Goal: Task Accomplishment & Management: Manage account settings

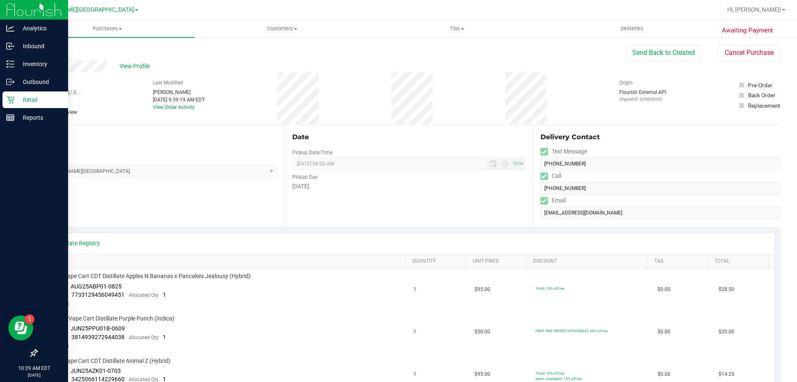
scroll to position [581, 0]
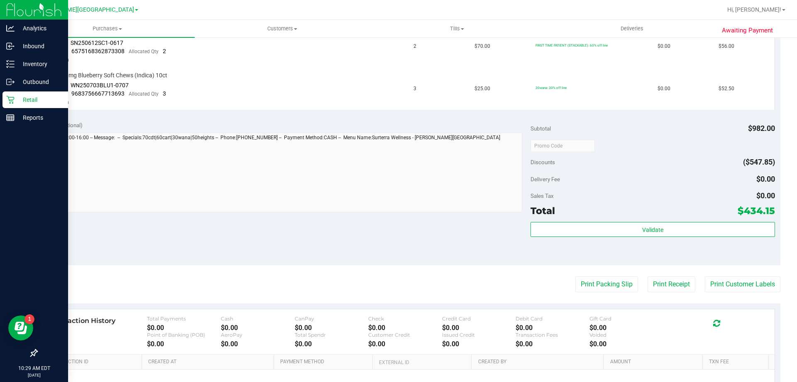
click at [26, 102] on p "Retail" at bounding box center [40, 100] width 50 height 10
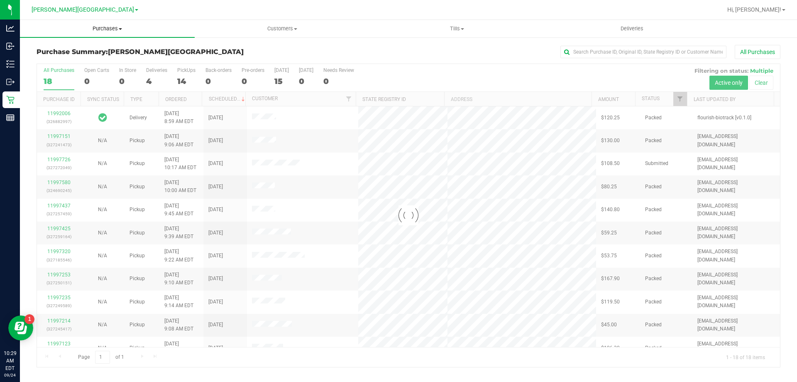
click at [107, 28] on span "Purchases" at bounding box center [107, 28] width 175 height 7
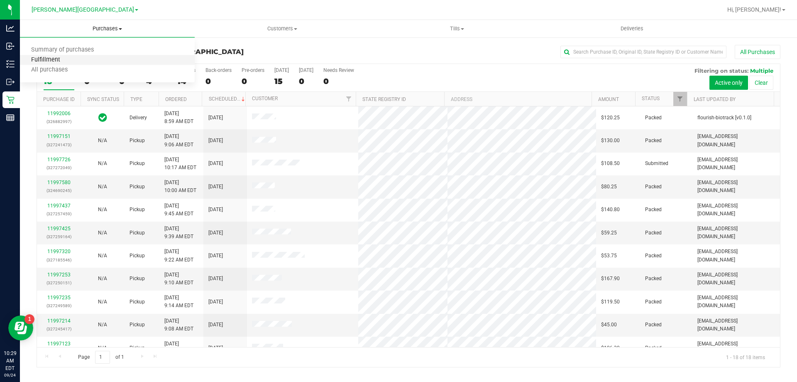
click at [59, 59] on span "Fulfillment" at bounding box center [46, 59] width 52 height 7
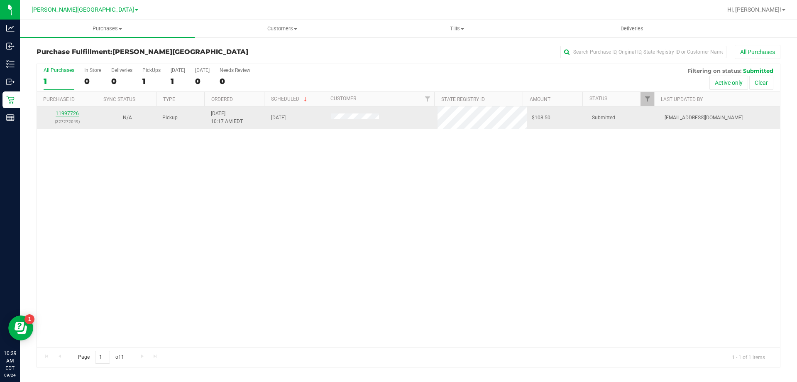
click at [59, 111] on link "11997726" at bounding box center [67, 113] width 23 height 6
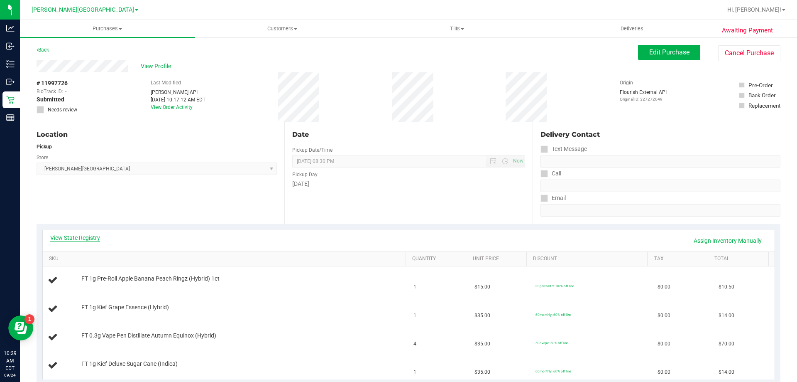
click at [87, 236] on link "View State Registry" at bounding box center [75, 237] width 50 height 8
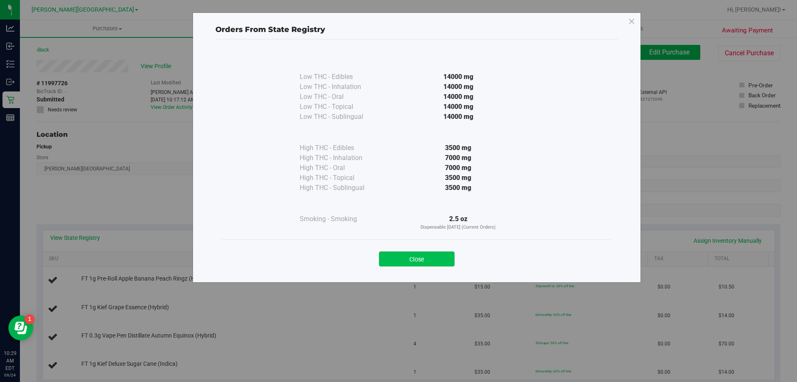
click at [400, 259] on button "Close" at bounding box center [417, 258] width 76 height 15
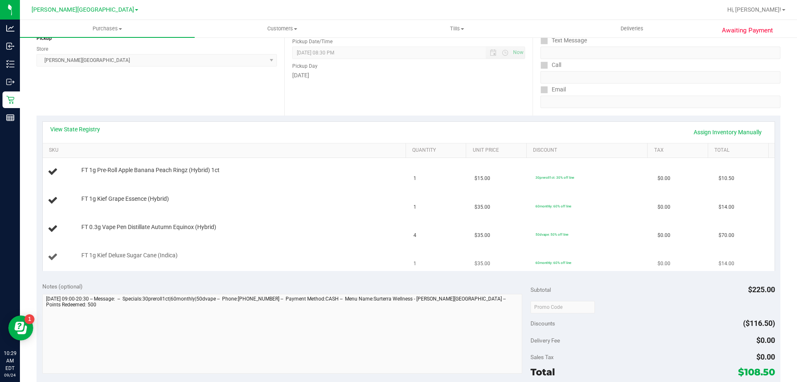
scroll to position [125, 0]
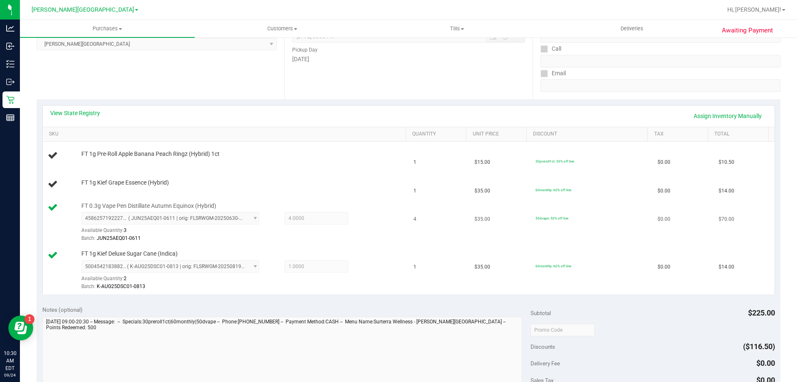
click at [339, 221] on span "4.0000 4" at bounding box center [317, 218] width 64 height 12
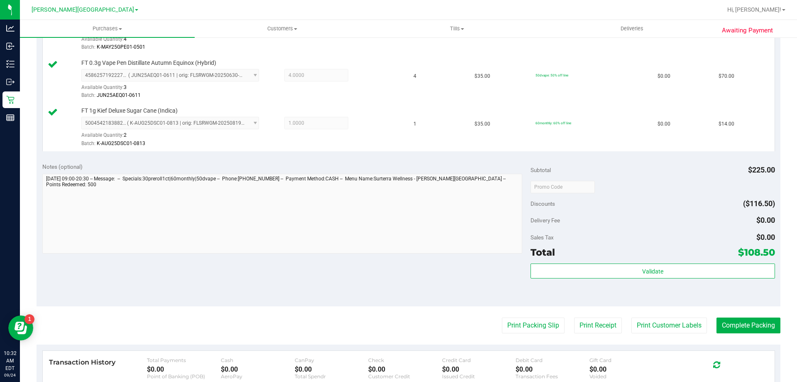
scroll to position [320, 0]
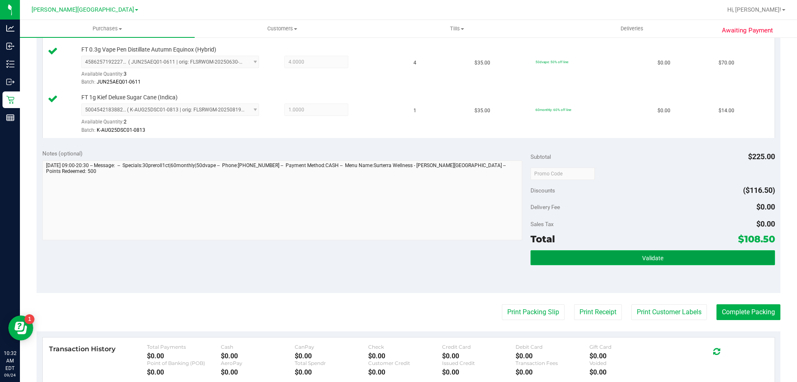
click at [593, 256] on button "Validate" at bounding box center [653, 257] width 244 height 15
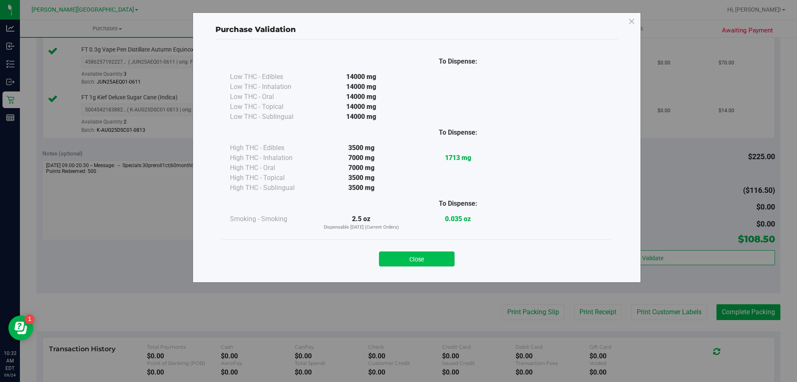
click at [414, 262] on button "Close" at bounding box center [417, 258] width 76 height 15
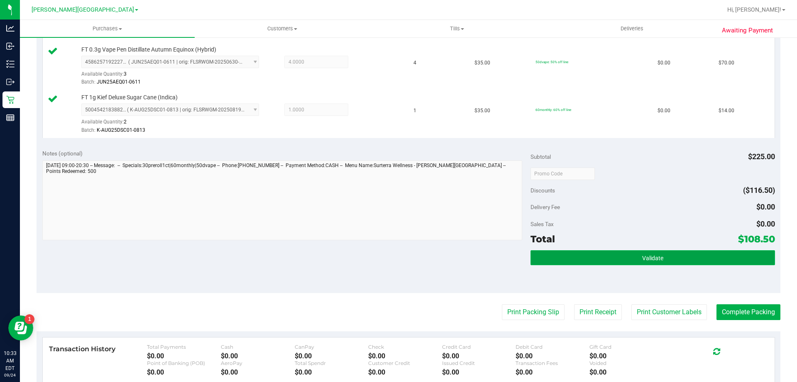
click at [597, 261] on button "Validate" at bounding box center [653, 257] width 244 height 15
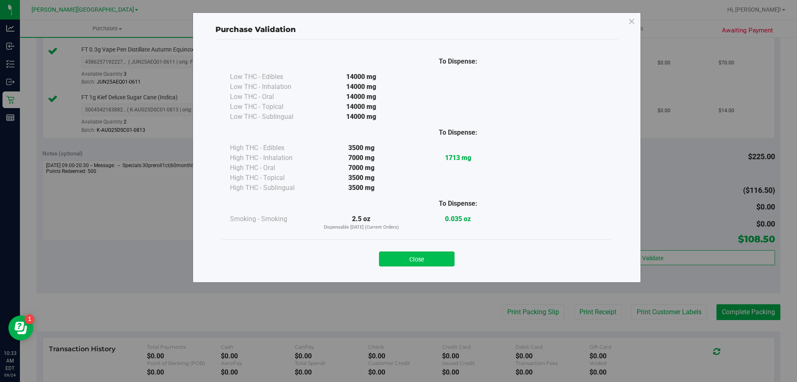
click at [438, 253] on button "Close" at bounding box center [417, 258] width 76 height 15
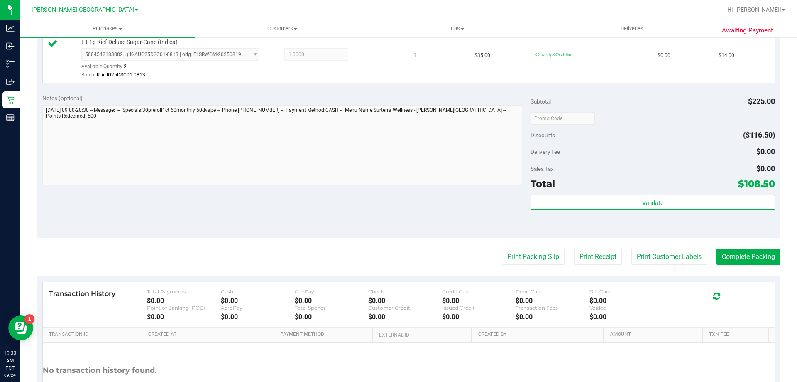
scroll to position [441, 0]
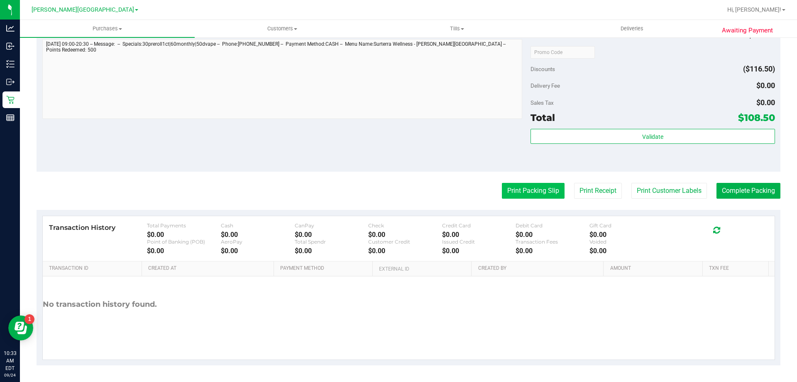
click at [516, 187] on button "Print Packing Slip" at bounding box center [533, 191] width 63 height 16
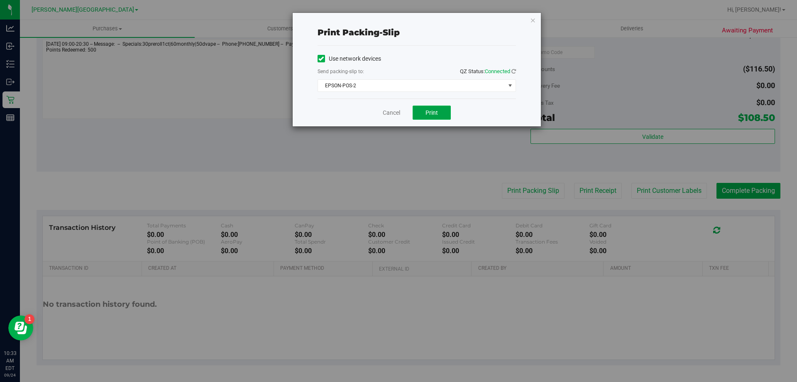
click at [427, 112] on span "Print" at bounding box center [432, 112] width 12 height 7
click at [396, 114] on link "Cancel" at bounding box center [391, 112] width 17 height 9
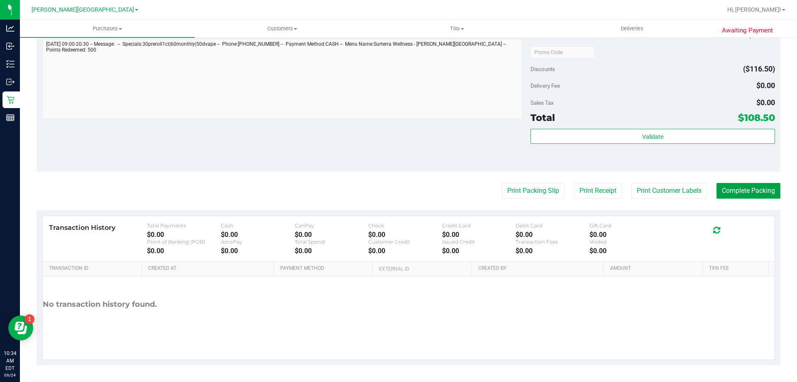
click at [734, 191] on button "Complete Packing" at bounding box center [749, 191] width 64 height 16
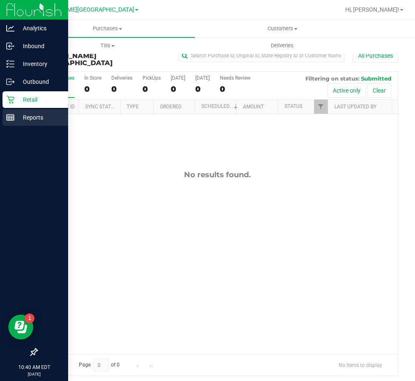
click at [23, 115] on p "Reports" at bounding box center [40, 118] width 50 height 10
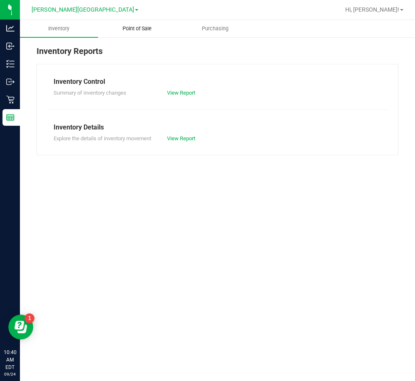
click at [142, 28] on span "Point of Sale" at bounding box center [137, 28] width 52 height 7
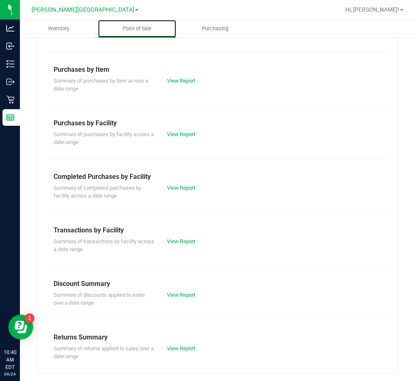
scroll to position [112, 0]
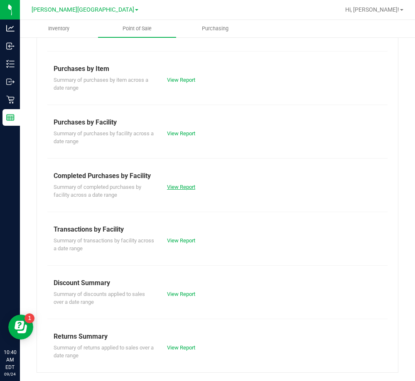
click at [177, 186] on link "View Report" at bounding box center [181, 187] width 28 height 6
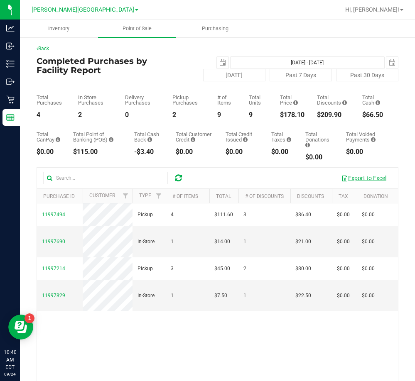
click at [355, 177] on button "Export to Excel" at bounding box center [364, 178] width 56 height 14
click at [219, 63] on span "select" at bounding box center [222, 62] width 7 height 7
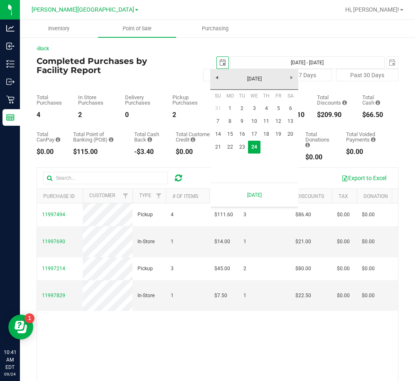
scroll to position [0, 21]
click at [244, 150] on link "23" at bounding box center [242, 147] width 12 height 13
type input "2025-09-23"
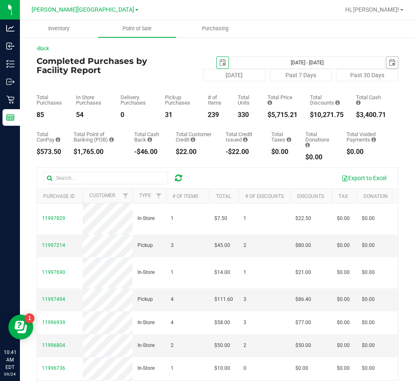
click at [389, 61] on span "select" at bounding box center [392, 62] width 7 height 7
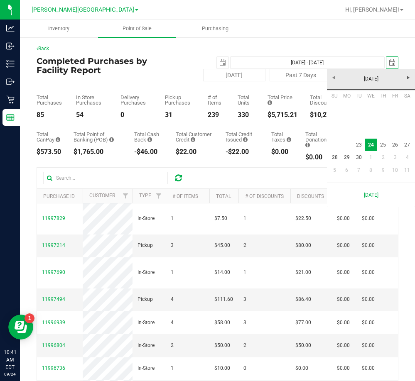
scroll to position [0, 21]
click at [360, 145] on link "23" at bounding box center [359, 145] width 12 height 13
type input "Sep 23, 2025 - Sep 23, 2025"
type input "2025-09-23"
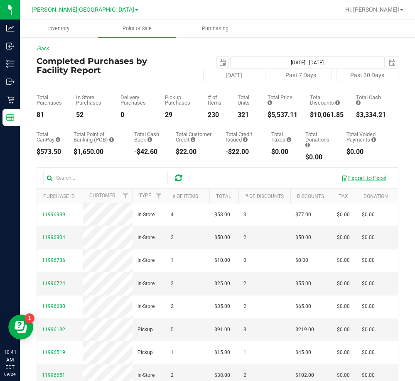
click at [346, 180] on button "Export to Excel" at bounding box center [364, 178] width 56 height 14
click at [219, 61] on span "select" at bounding box center [222, 62] width 7 height 7
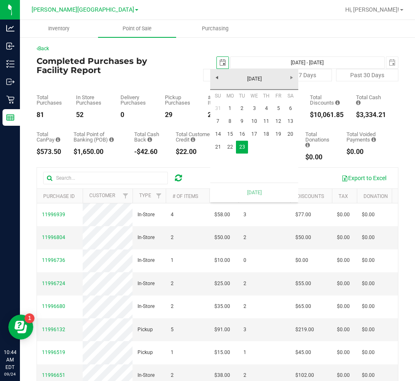
scroll to position [0, 21]
click at [389, 64] on span "select" at bounding box center [392, 62] width 7 height 7
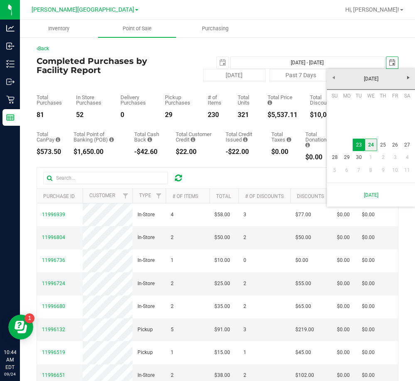
click at [370, 146] on link "24" at bounding box center [371, 145] width 12 height 13
type input "Sep 23, 2025 - Sep 24, 2025"
type input "[DATE]"
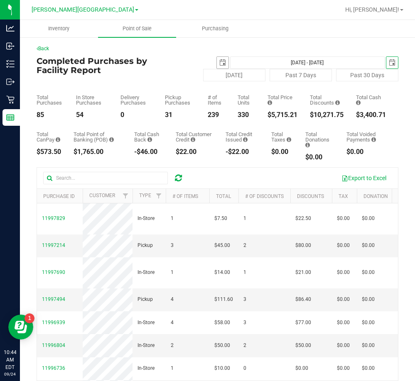
click at [219, 64] on span "select" at bounding box center [222, 62] width 7 height 7
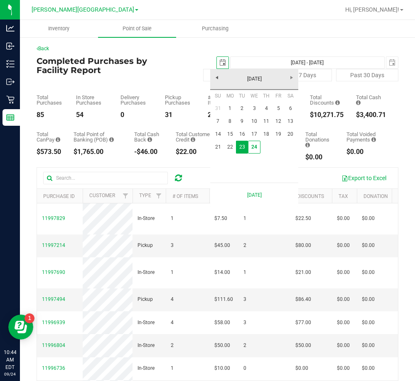
scroll to position [0, 21]
click at [256, 150] on link "24" at bounding box center [254, 147] width 12 height 13
type input "[DATE] - [DATE]"
type input "[DATE]"
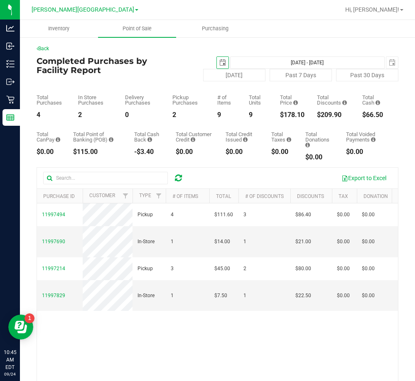
click at [175, 54] on div "Back Completed Purchases by Facility Report 2025-09-24 Sep 24, 2025 - Sep 24, 2…" at bounding box center [218, 255] width 362 height 421
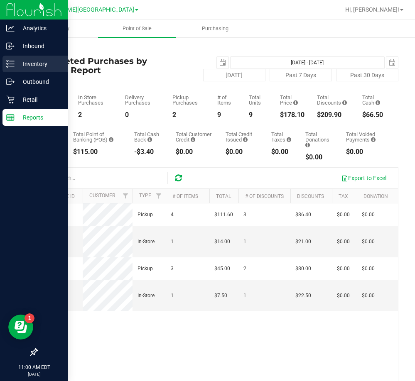
click at [25, 61] on p "Inventory" at bounding box center [40, 64] width 50 height 10
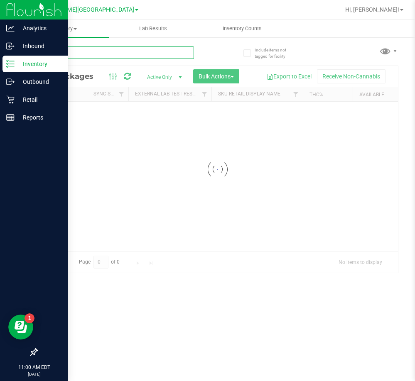
click at [82, 56] on input "text" at bounding box center [115, 53] width 157 height 12
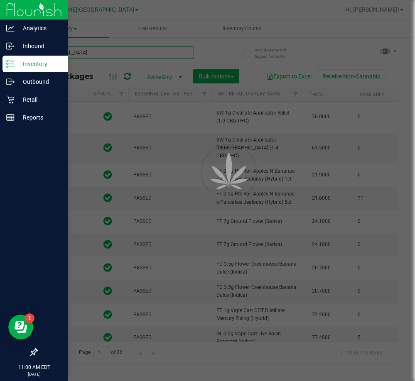
type input "balm"
type input "[DATE]"
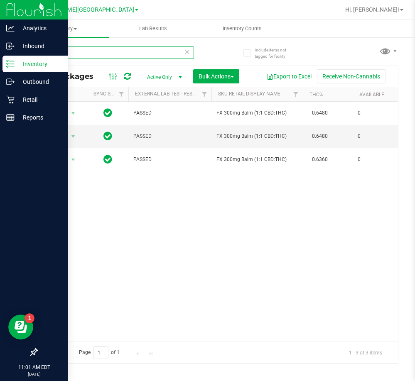
type input "balm"
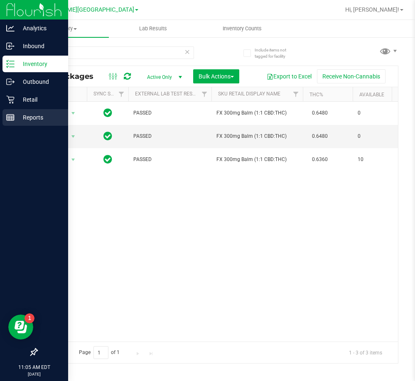
click at [14, 117] on rect at bounding box center [10, 118] width 7 height 6
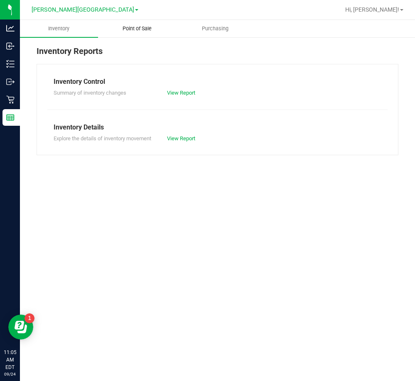
click at [126, 31] on span "Point of Sale" at bounding box center [137, 28] width 52 height 7
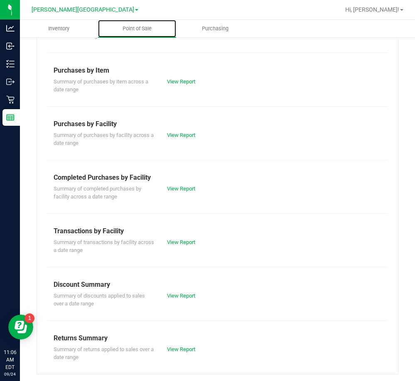
scroll to position [112, 0]
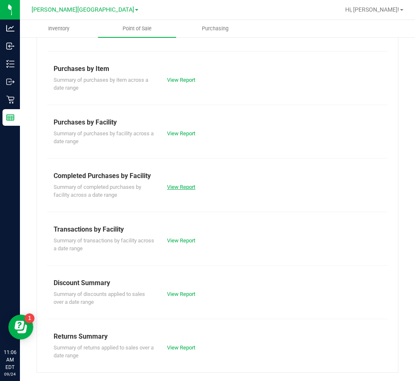
click at [176, 187] on link "View Report" at bounding box center [181, 187] width 28 height 6
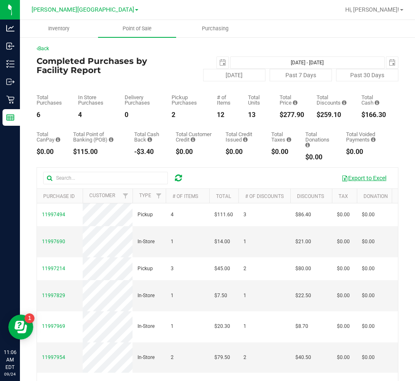
click at [346, 176] on button "Export to Excel" at bounding box center [364, 178] width 56 height 14
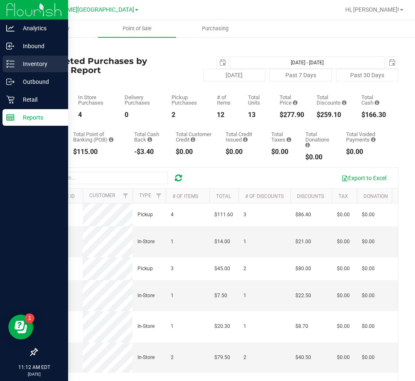
click at [19, 65] on p "Inventory" at bounding box center [40, 64] width 50 height 10
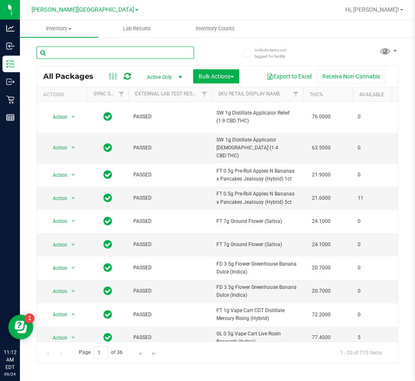
click at [79, 54] on input "text" at bounding box center [115, 53] width 157 height 12
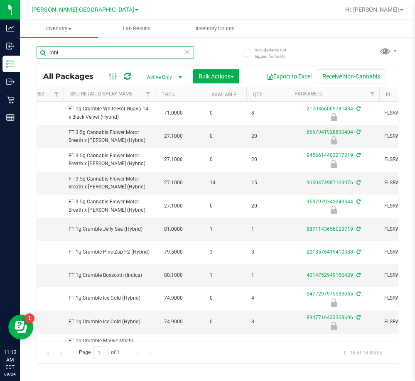
scroll to position [0, 150]
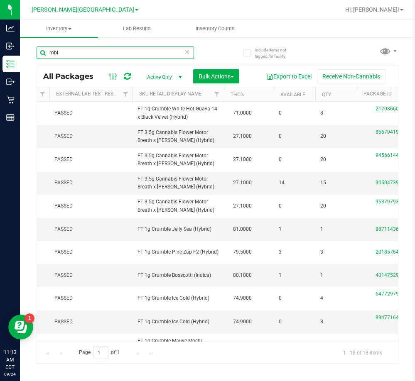
type input "mbl"
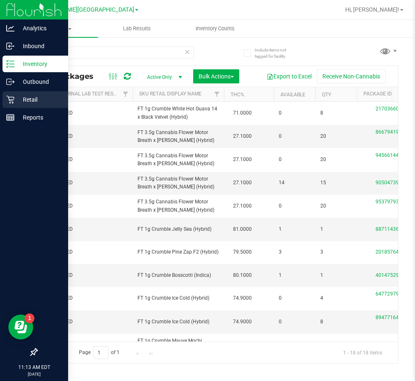
click at [23, 95] on p "Retail" at bounding box center [40, 100] width 50 height 10
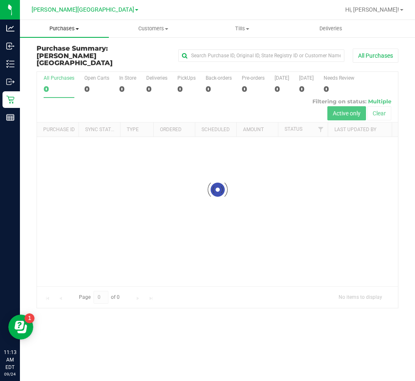
click at [66, 26] on span "Purchases" at bounding box center [64, 28] width 89 height 7
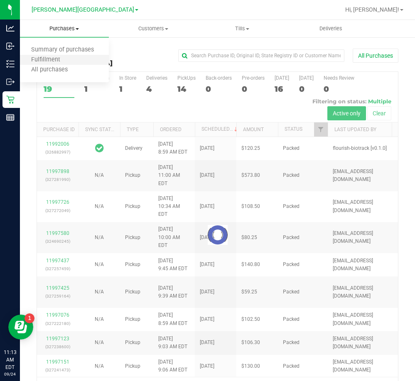
click at [71, 58] on li "Fulfillment" at bounding box center [64, 60] width 89 height 10
